Goal: Find specific page/section: Find specific page/section

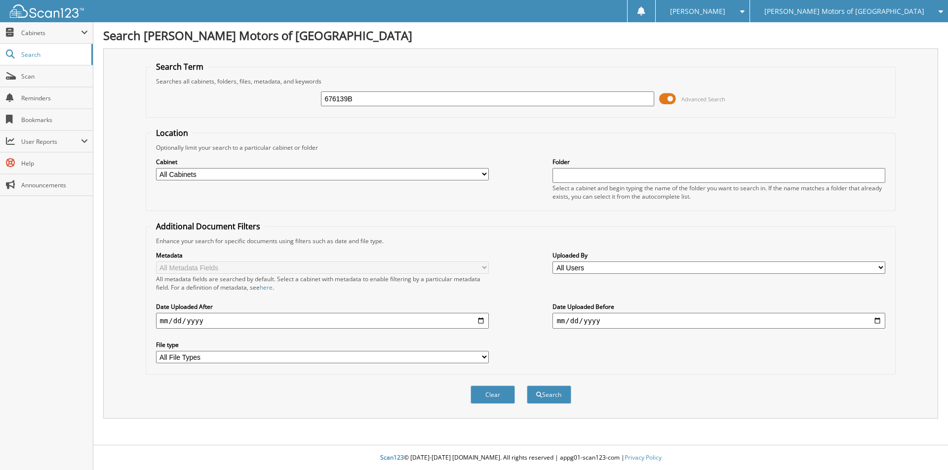
type input "676139B"
click at [527, 385] on button "Search" at bounding box center [549, 394] width 44 height 18
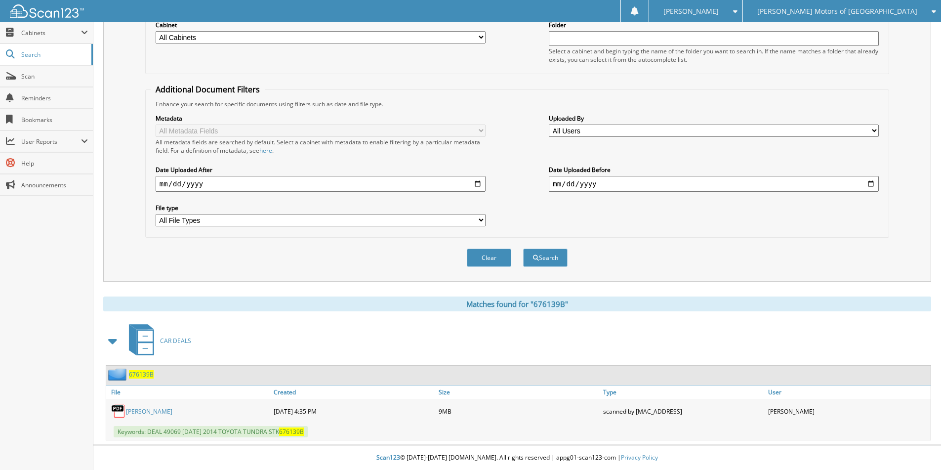
scroll to position [137, 0]
click at [150, 374] on span "676139B" at bounding box center [141, 374] width 25 height 8
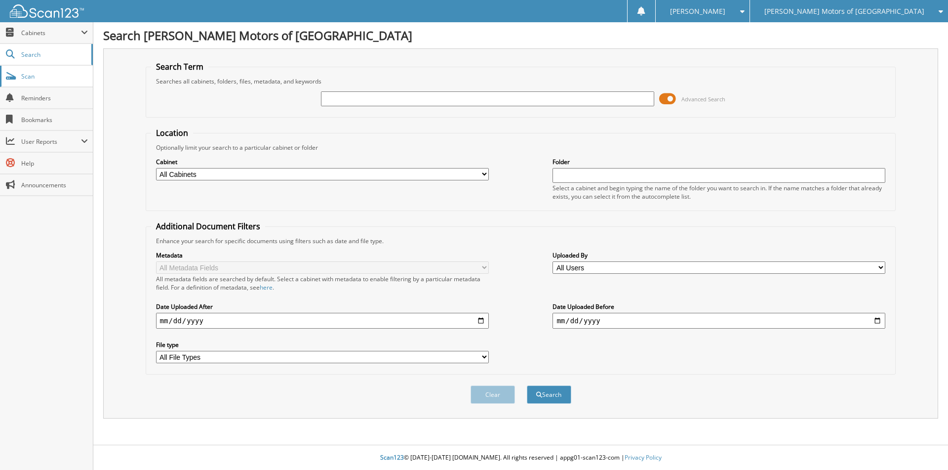
click at [47, 71] on link "Scan" at bounding box center [46, 76] width 93 height 21
